Goal: Book appointment/travel/reservation

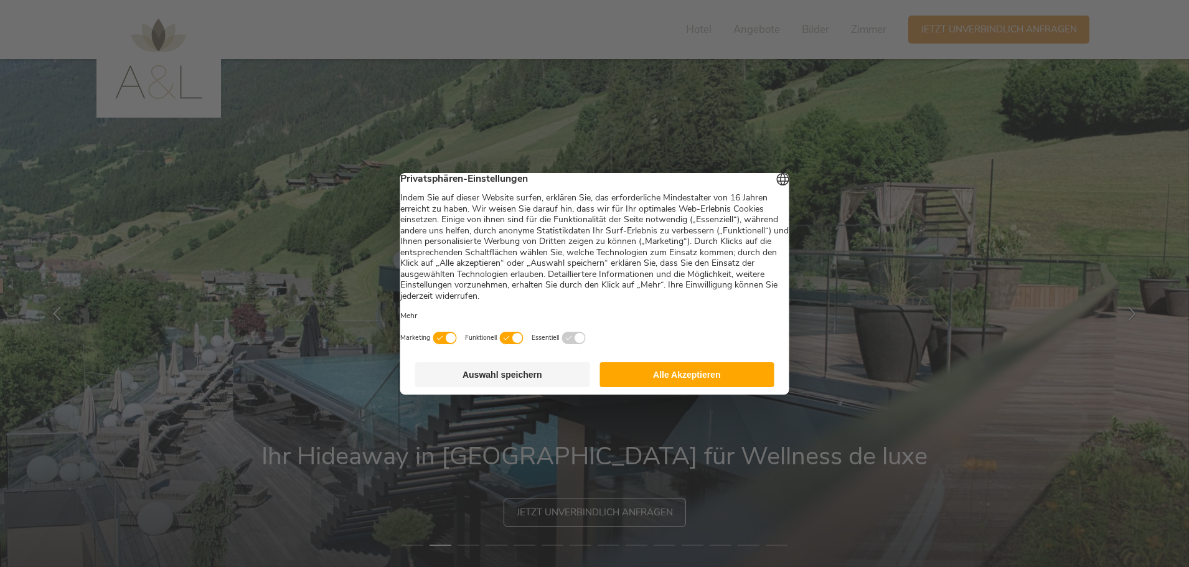
click at [666, 375] on button "Alle Akzeptieren" at bounding box center [687, 374] width 175 height 25
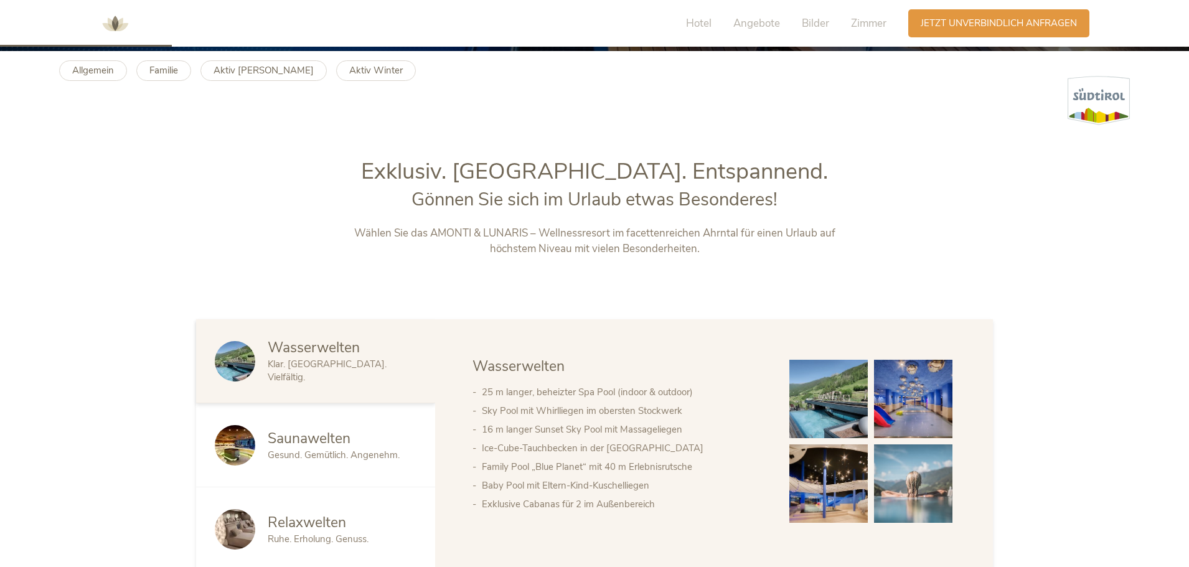
scroll to position [560, 0]
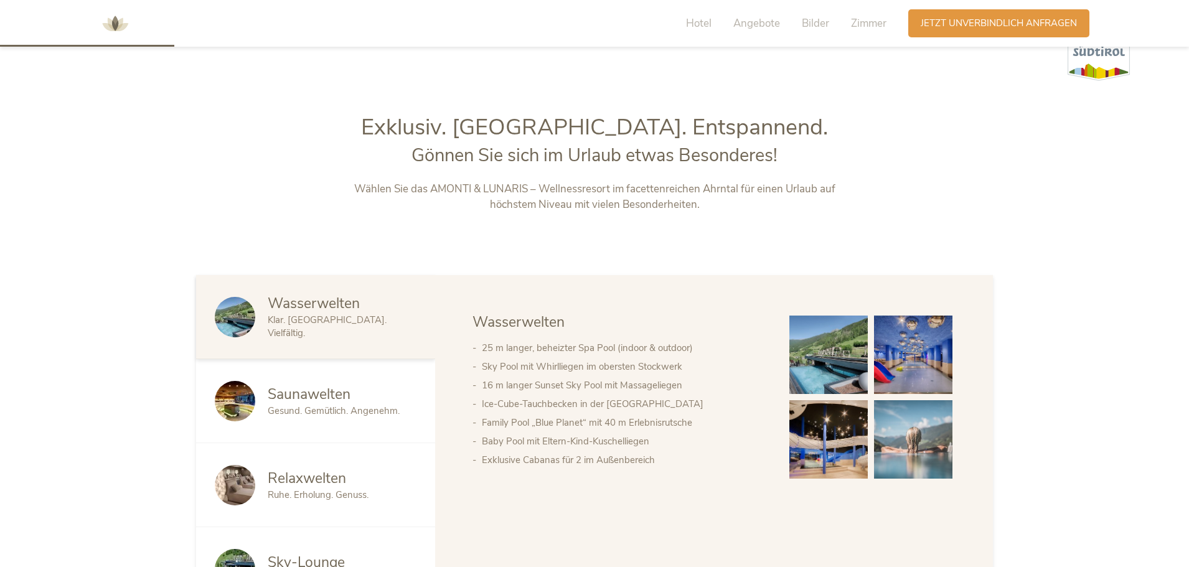
click at [804, 336] on img at bounding box center [828, 355] width 78 height 78
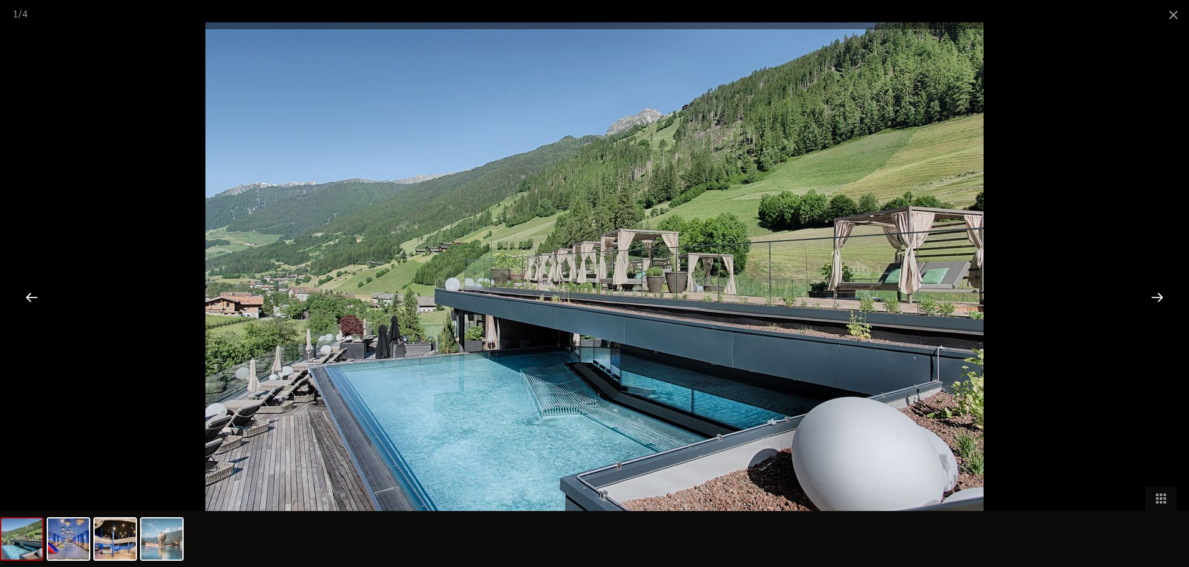
click at [1160, 296] on div at bounding box center [1157, 297] width 39 height 39
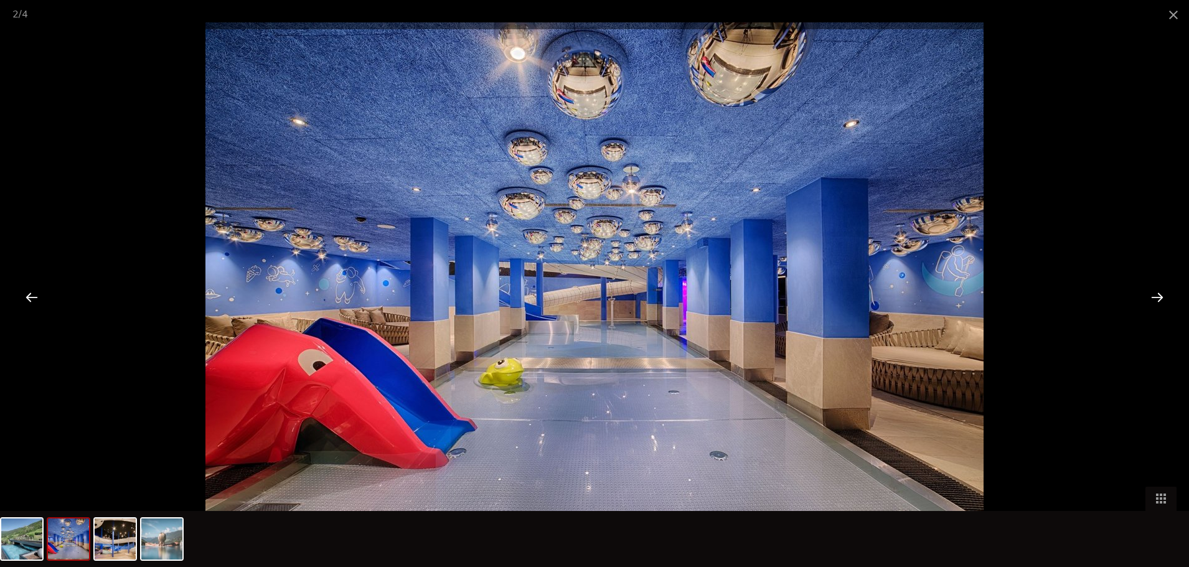
click at [1160, 296] on div at bounding box center [1157, 297] width 39 height 39
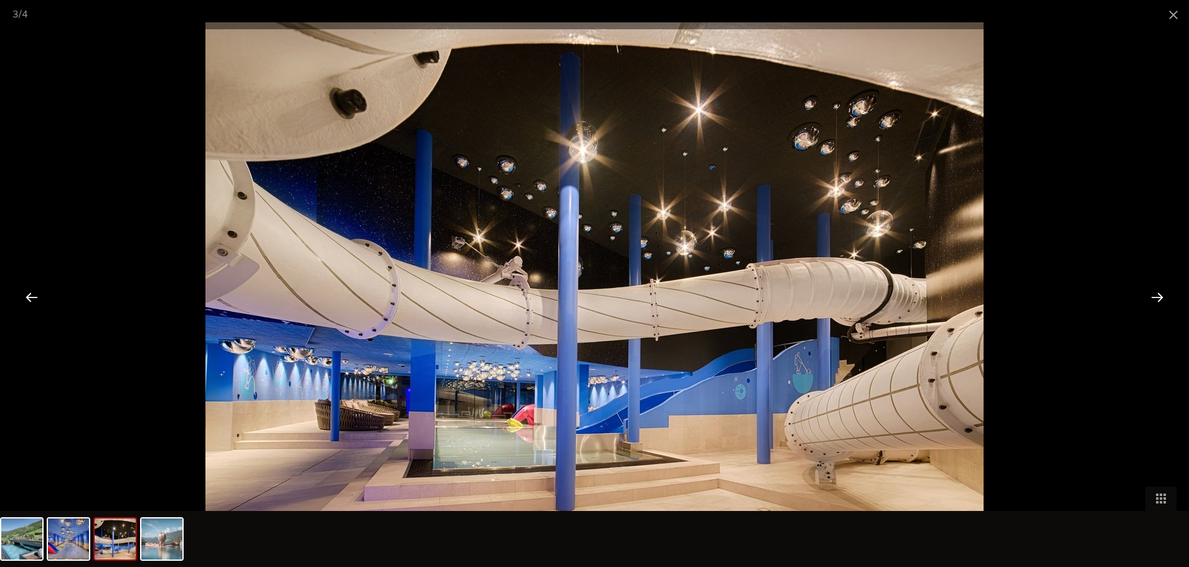
click at [1160, 296] on div at bounding box center [1157, 297] width 39 height 39
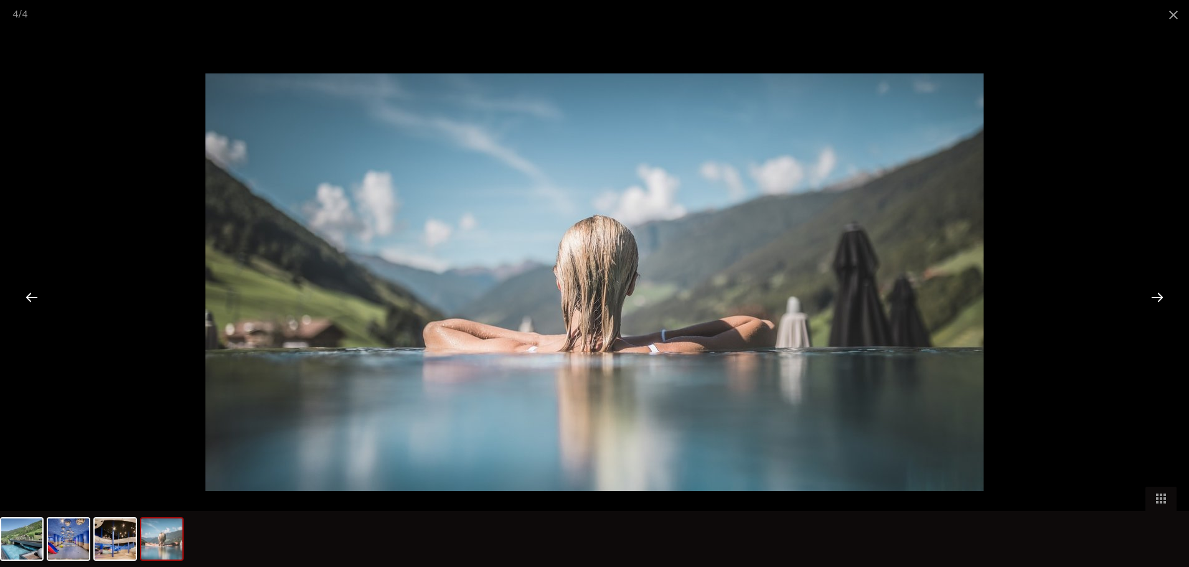
click at [1160, 296] on div at bounding box center [1157, 297] width 39 height 39
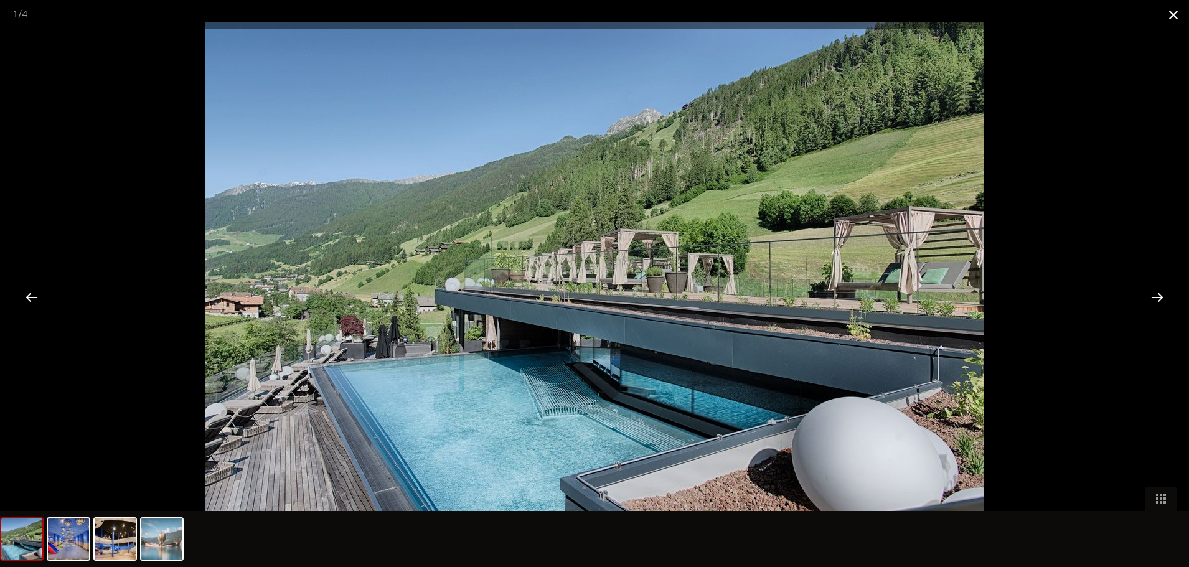
click at [1172, 16] on span at bounding box center [1173, 14] width 31 height 29
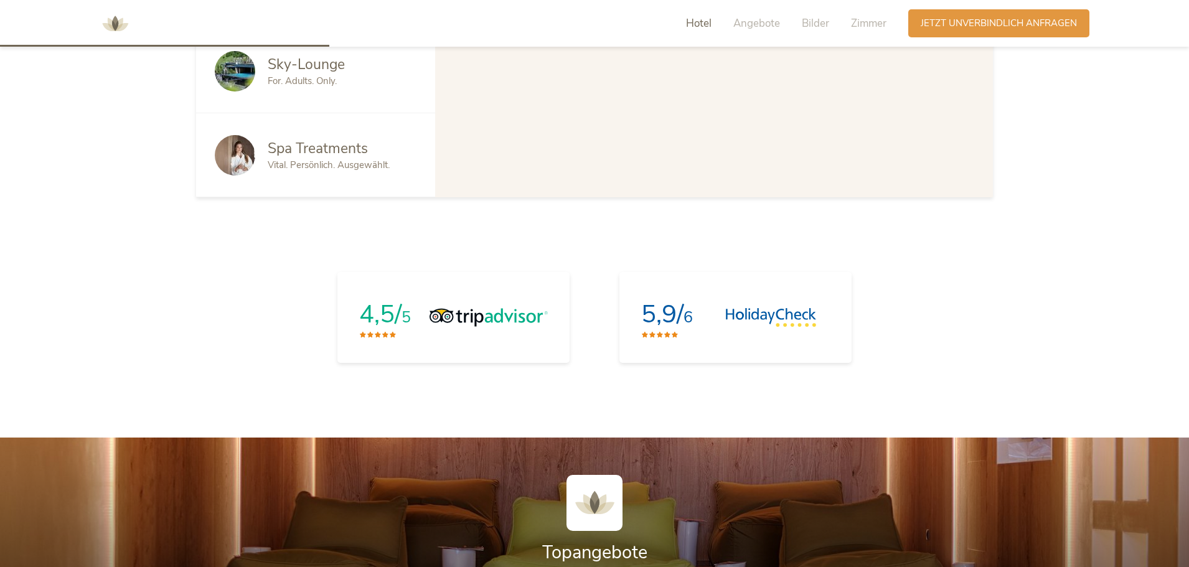
scroll to position [747, 0]
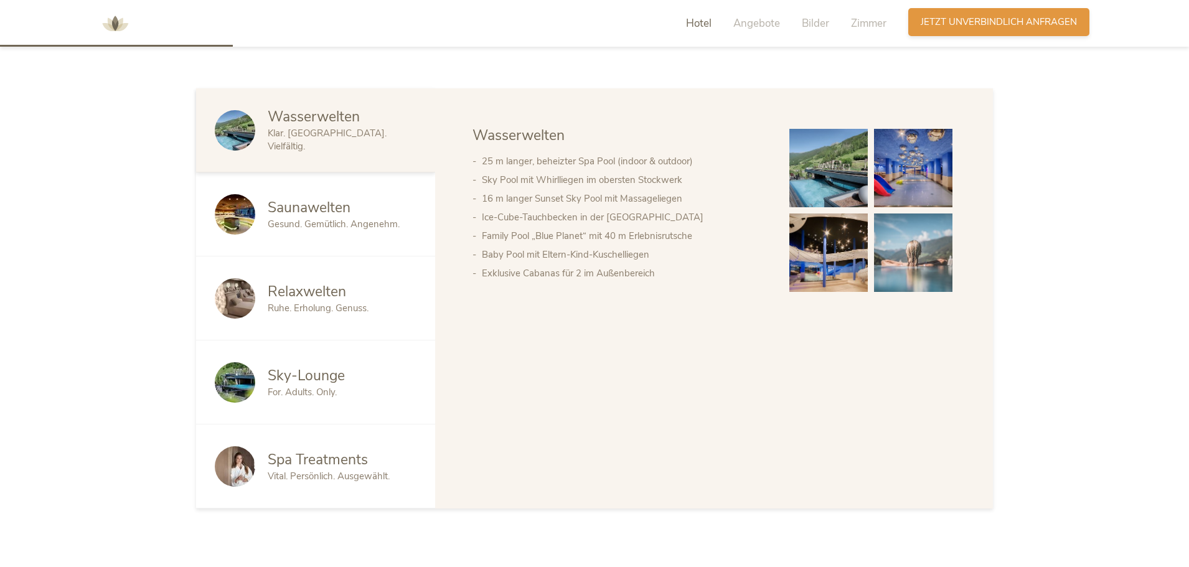
click at [1012, 18] on span "Jetzt unverbindlich anfragen" at bounding box center [999, 22] width 156 height 13
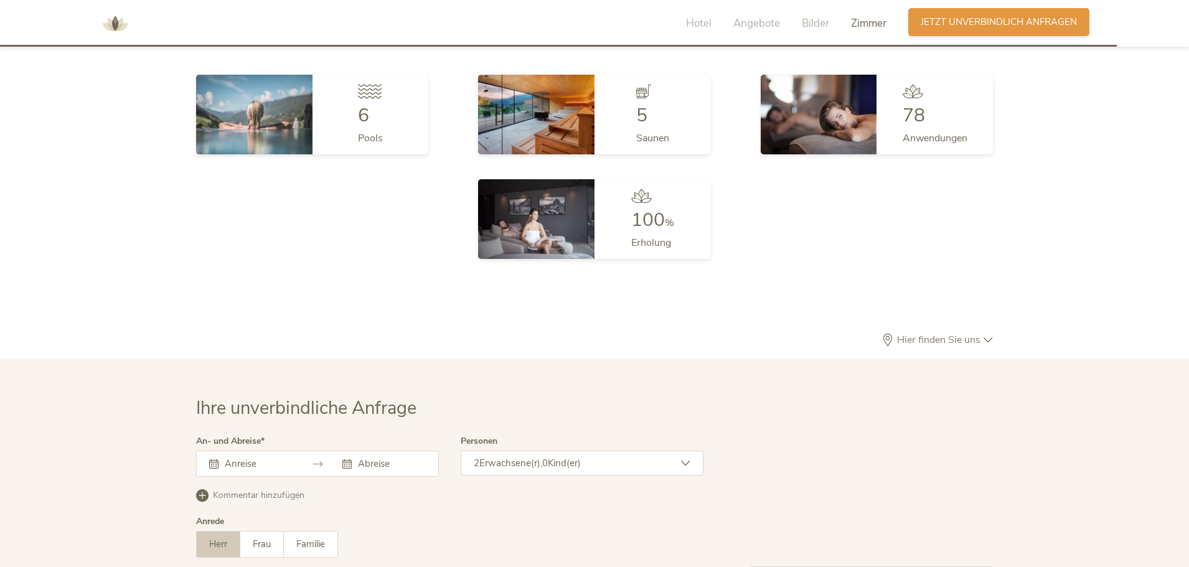
scroll to position [3820, 0]
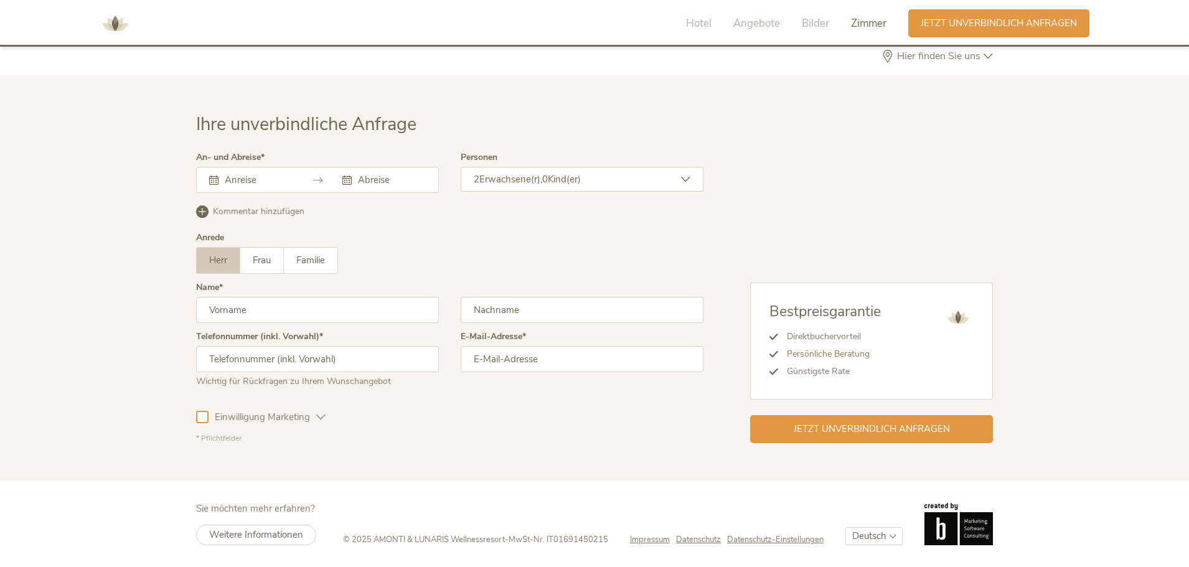
click at [246, 179] on input "text" at bounding box center [257, 180] width 71 height 12
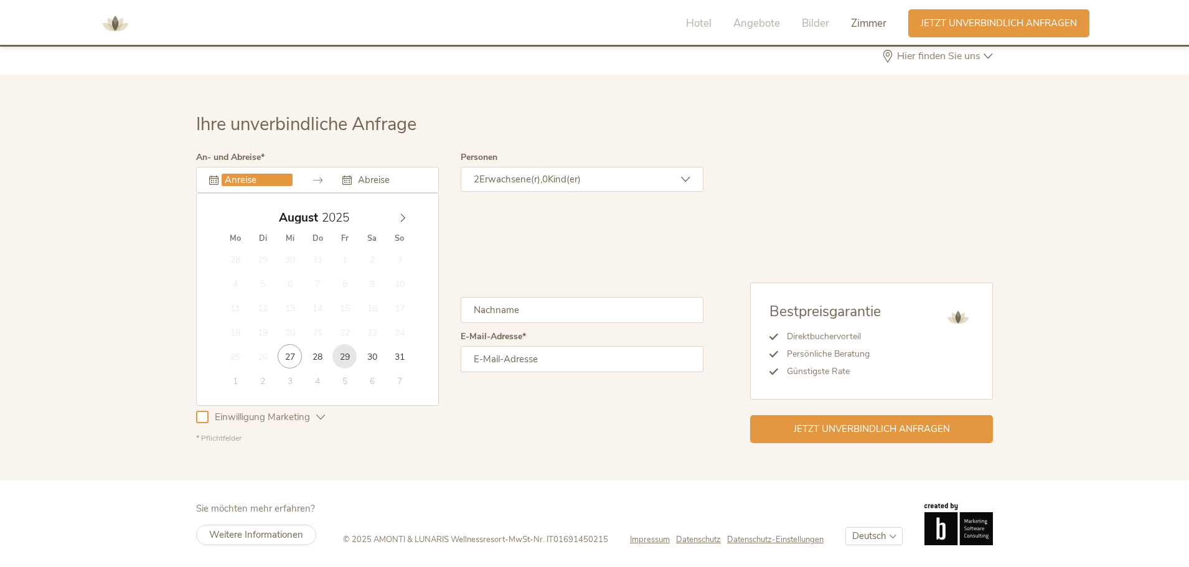
type input "[DATE]"
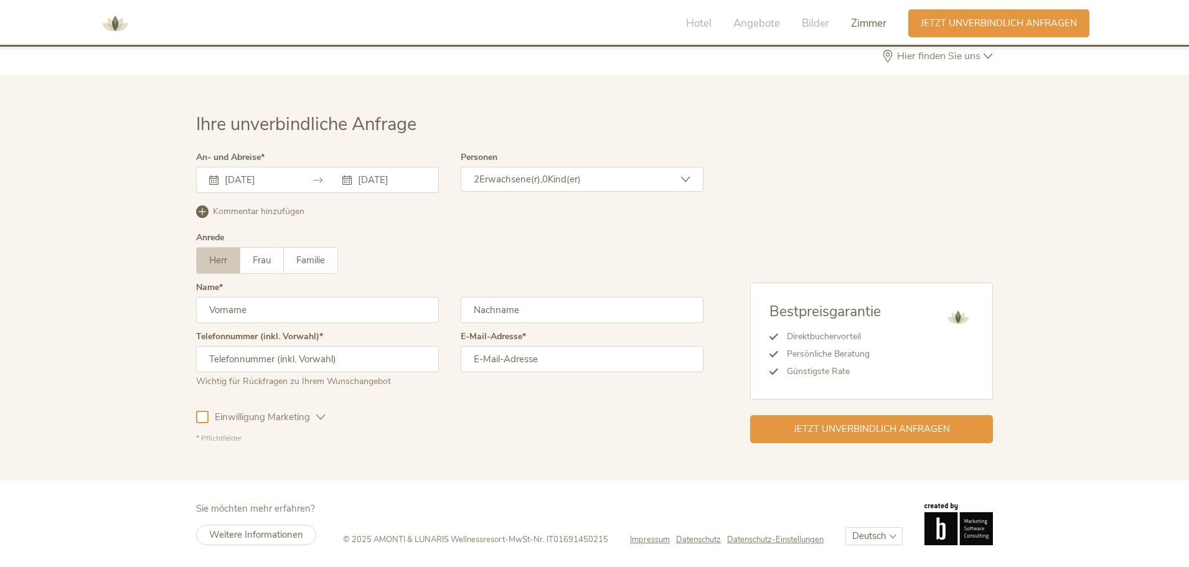
click at [514, 180] on span "Erwachsene(r)," at bounding box center [510, 179] width 63 height 12
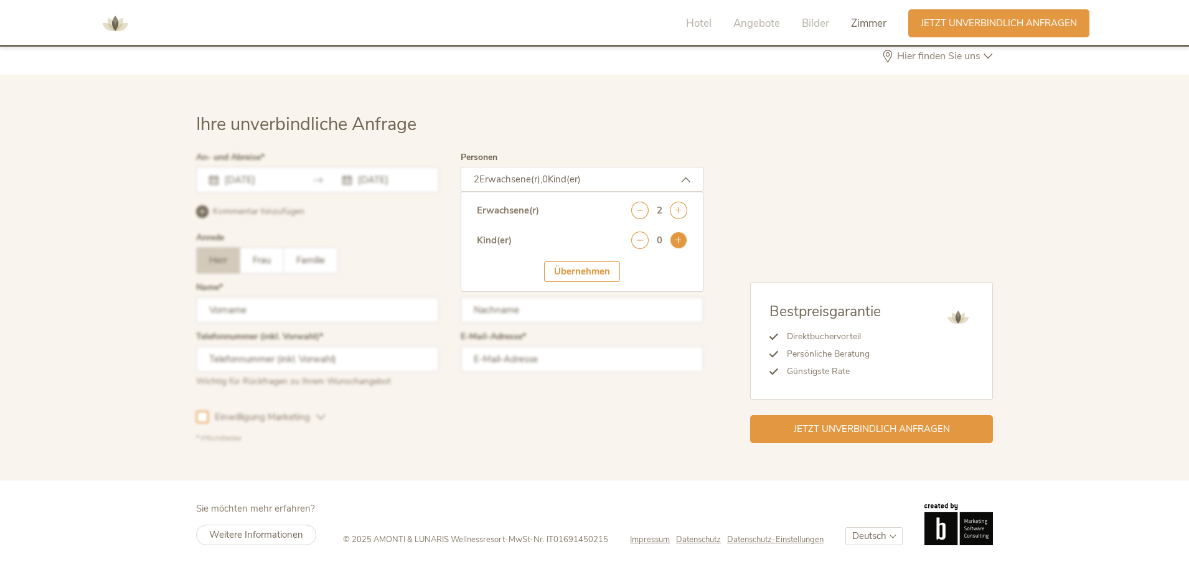
click at [687, 243] on icon at bounding box center [678, 240] width 17 height 17
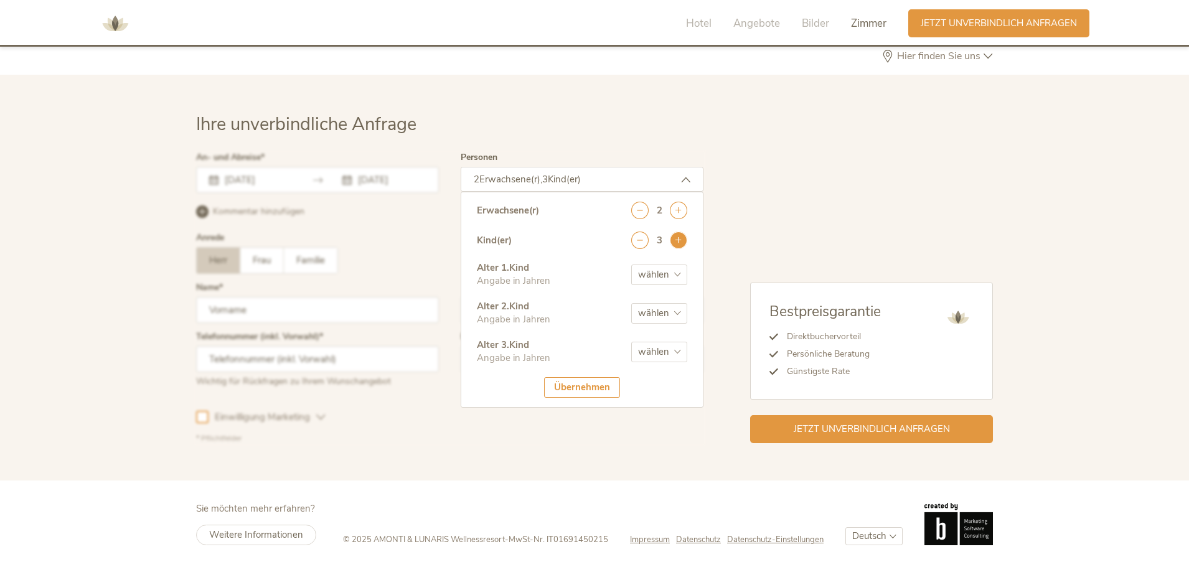
click at [687, 243] on icon at bounding box center [678, 240] width 17 height 17
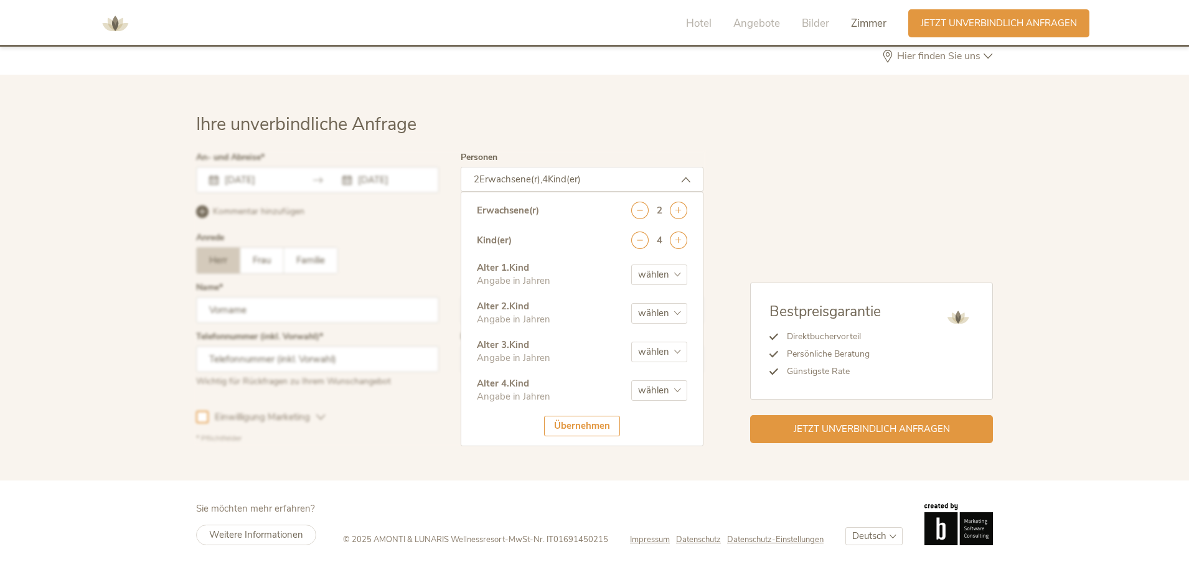
click at [671, 274] on select "wählen 0 1 2 3 4 5 6 7 8 9 10 11 12 13 14 15 16 17" at bounding box center [659, 275] width 56 height 21
select select "0"
click at [631, 265] on select "wählen 0 1 2 3 4 5 6 7 8 9 10 11 12 13 14 15 16 17" at bounding box center [659, 275] width 56 height 21
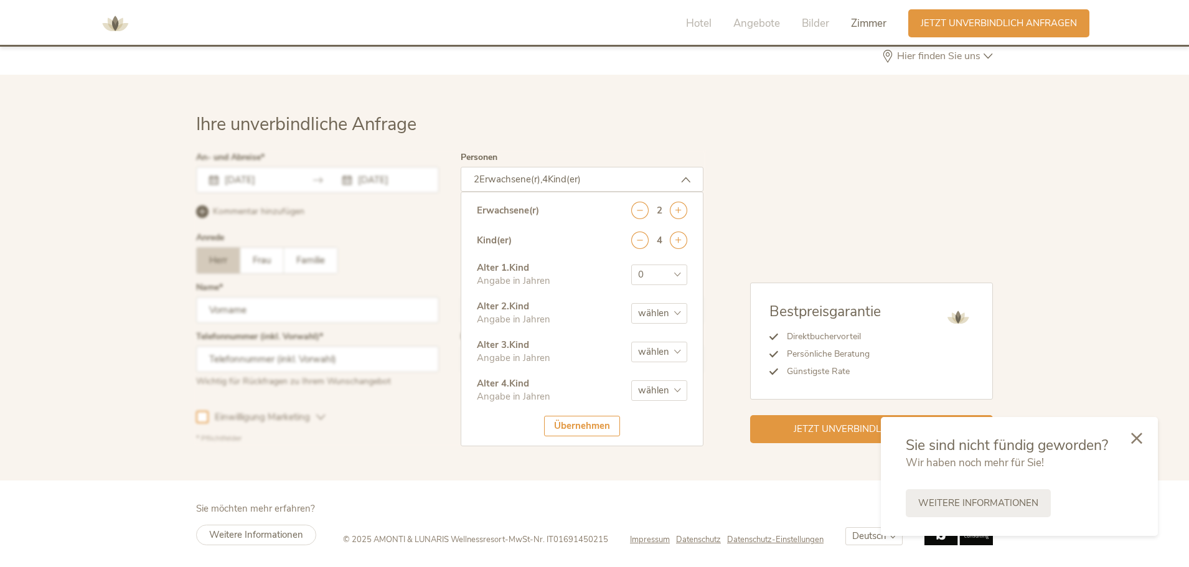
click at [654, 314] on select "wählen 0 1 2 3 4 5 6 7 8 9 10 11 12 13 14 15 16 17" at bounding box center [659, 313] width 56 height 21
select select "2"
click at [631, 303] on select "wählen 0 1 2 3 4 5 6 7 8 9 10 11 12 13 14 15 16 17" at bounding box center [659, 313] width 56 height 21
click at [644, 345] on select "wählen 0 1 2 3 4 5 6 7 8 9 10 11 12 13 14 15 16 17" at bounding box center [659, 352] width 56 height 21
select select "4"
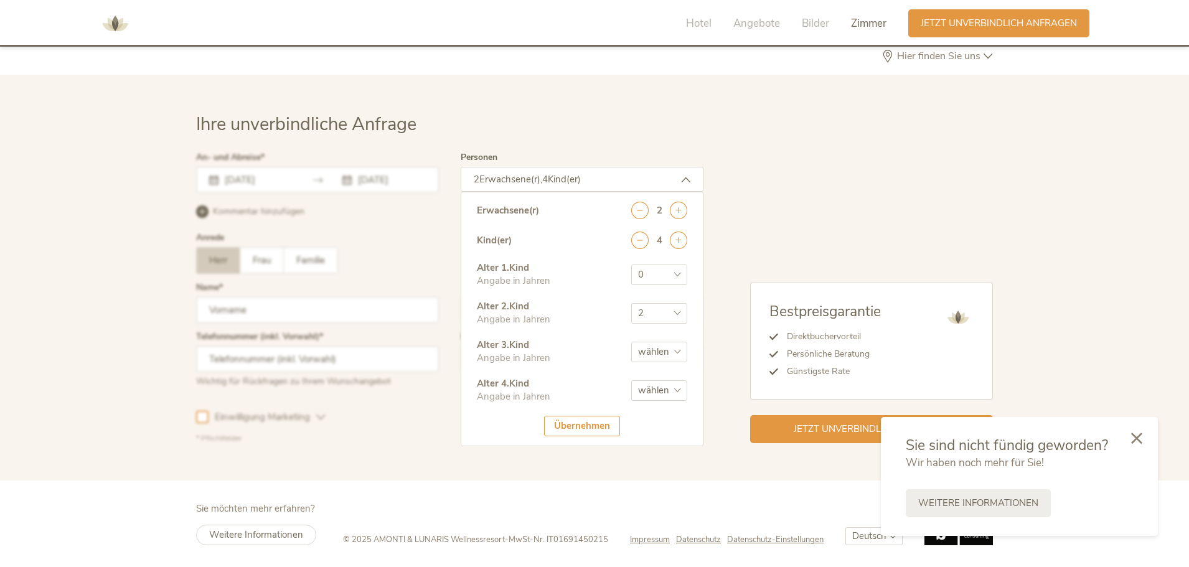
click at [631, 342] on select "wählen 0 1 2 3 4 5 6 7 8 9 10 11 12 13 14 15 16 17" at bounding box center [659, 352] width 56 height 21
click at [650, 387] on select "wählen 0 1 2 3 4 5 6 7 8 9 10 11 12 13 14 15 16 17" at bounding box center [659, 390] width 56 height 21
select select "7"
click at [631, 380] on select "wählen 0 1 2 3 4 5 6 7 8 9 10 11 12 13 14 15 16 17" at bounding box center [659, 390] width 56 height 21
click at [586, 422] on div "Übernehmen" at bounding box center [582, 426] width 76 height 21
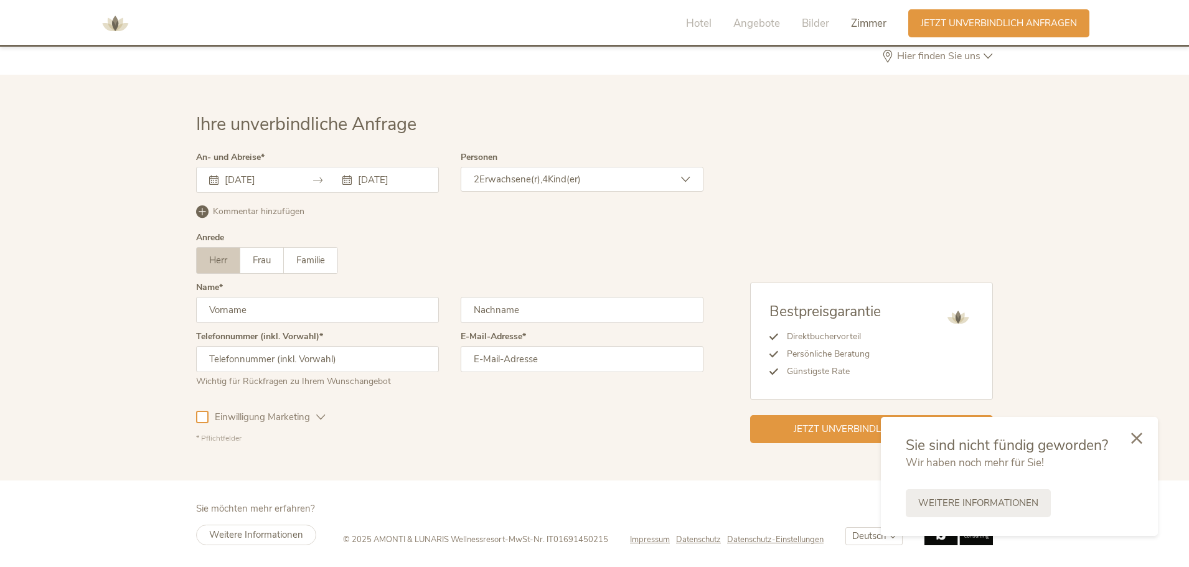
click at [252, 311] on input "text" at bounding box center [317, 310] width 243 height 26
type input "[PERSON_NAME]"
type input "[PHONE_NUMBER]"
type input "[EMAIL_ADDRESS][DOMAIN_NAME]"
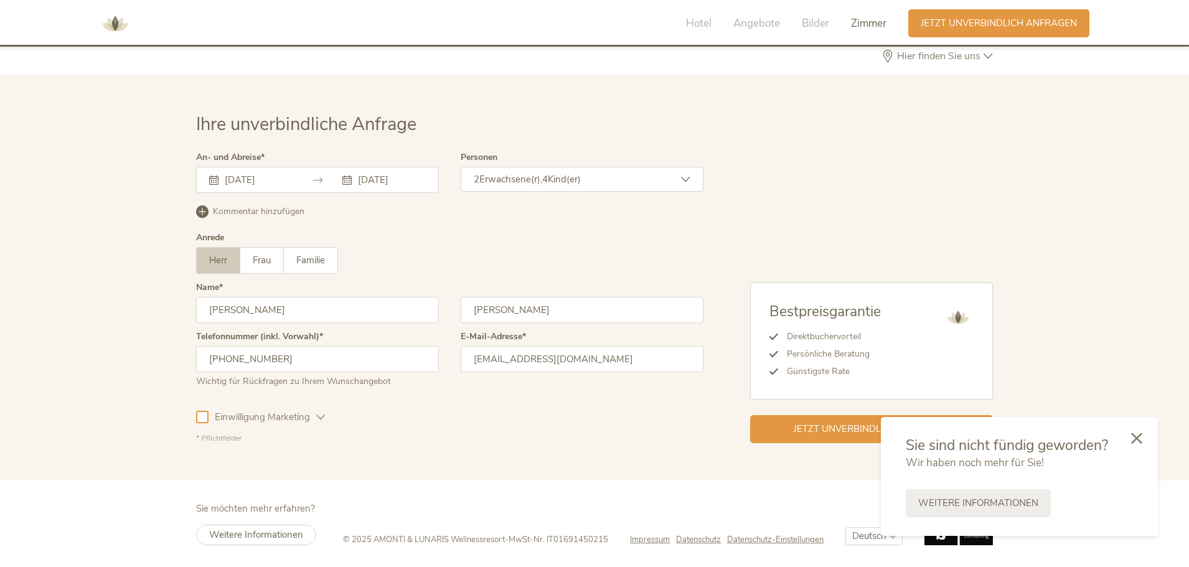
click at [306, 415] on span "Einwilligung Marketing" at bounding box center [263, 417] width 108 height 13
click at [1142, 436] on icon at bounding box center [1136, 436] width 11 height 11
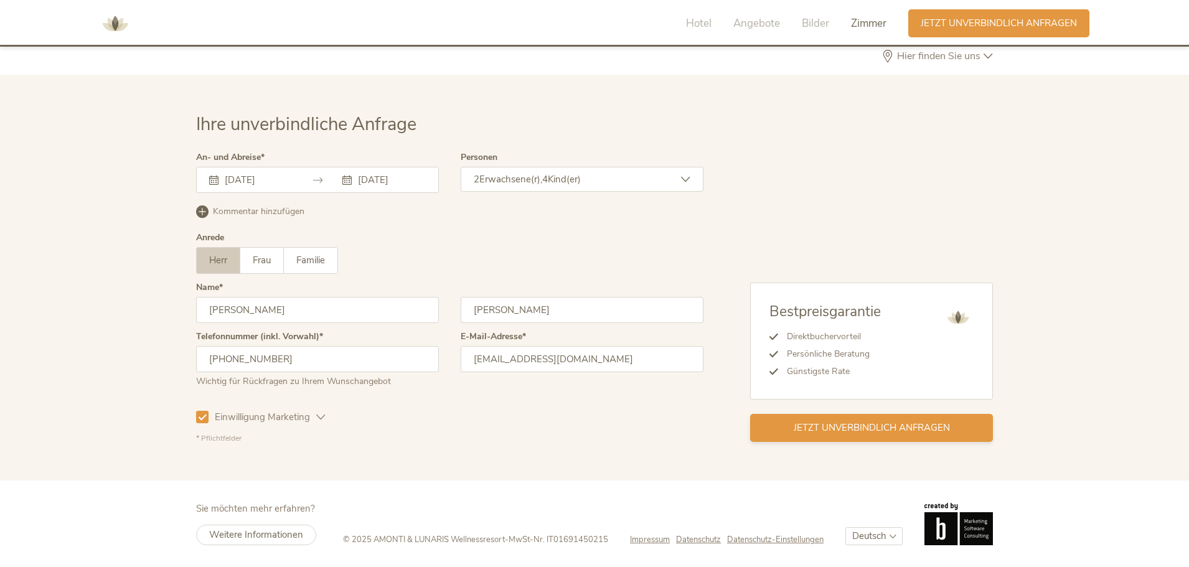
click at [911, 431] on span "Jetzt unverbindlich anfragen" at bounding box center [872, 428] width 156 height 13
